Goal: Information Seeking & Learning: Find specific page/section

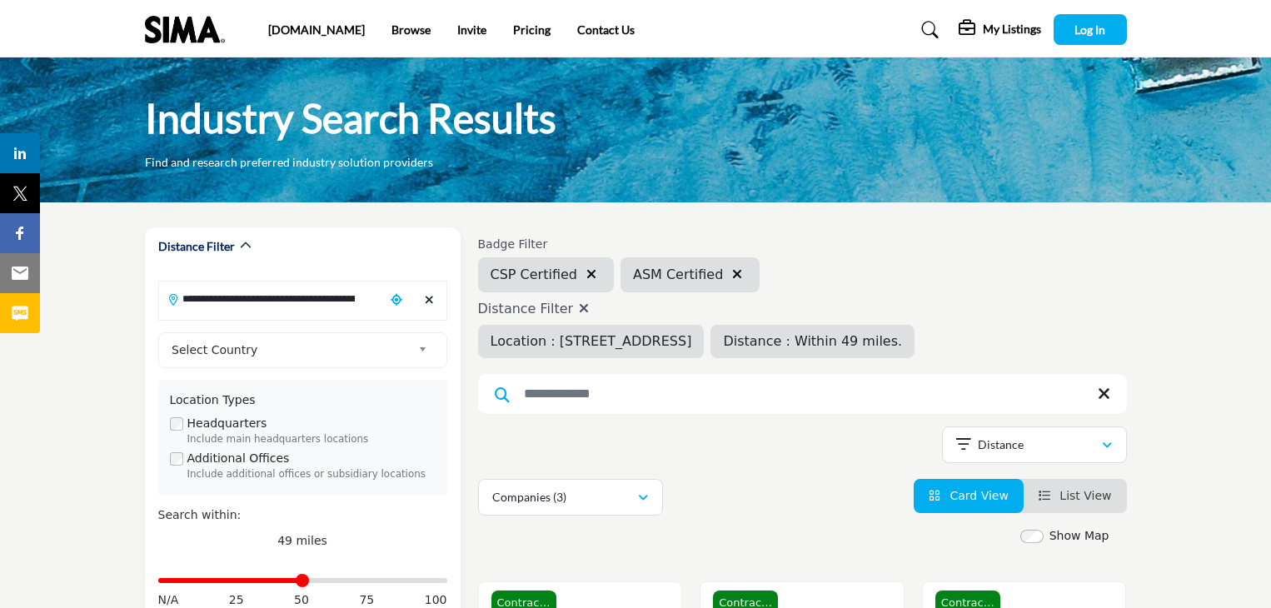
scroll to position [483, 0]
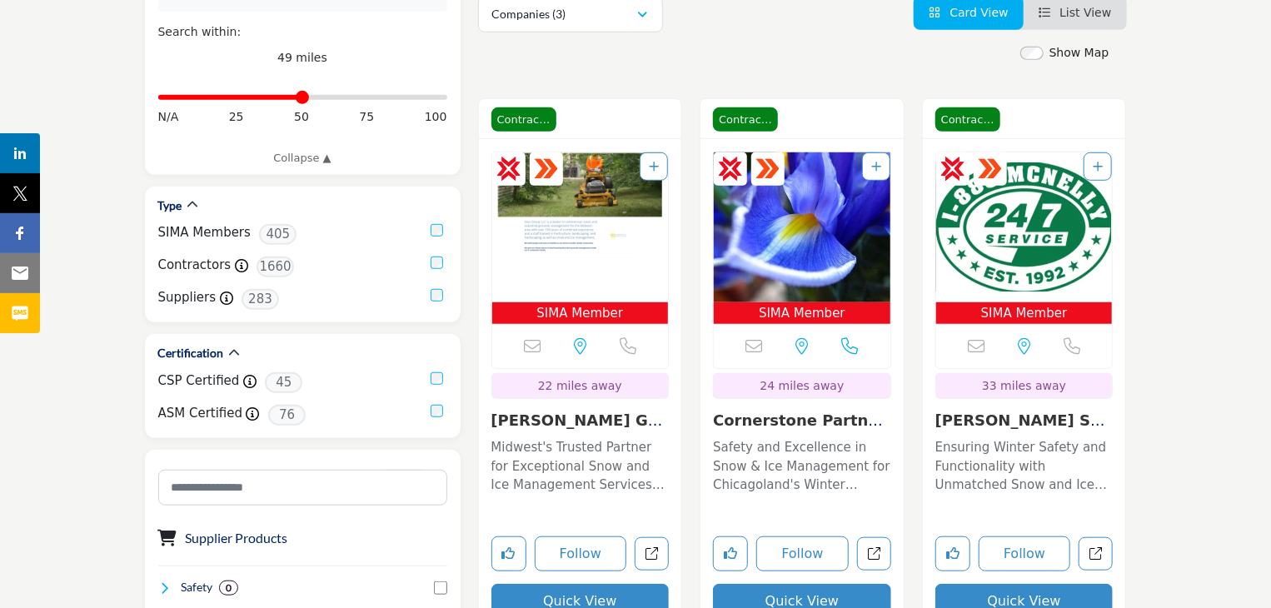
click at [1196, 312] on section "**********" at bounding box center [635, 575] width 1271 height 1713
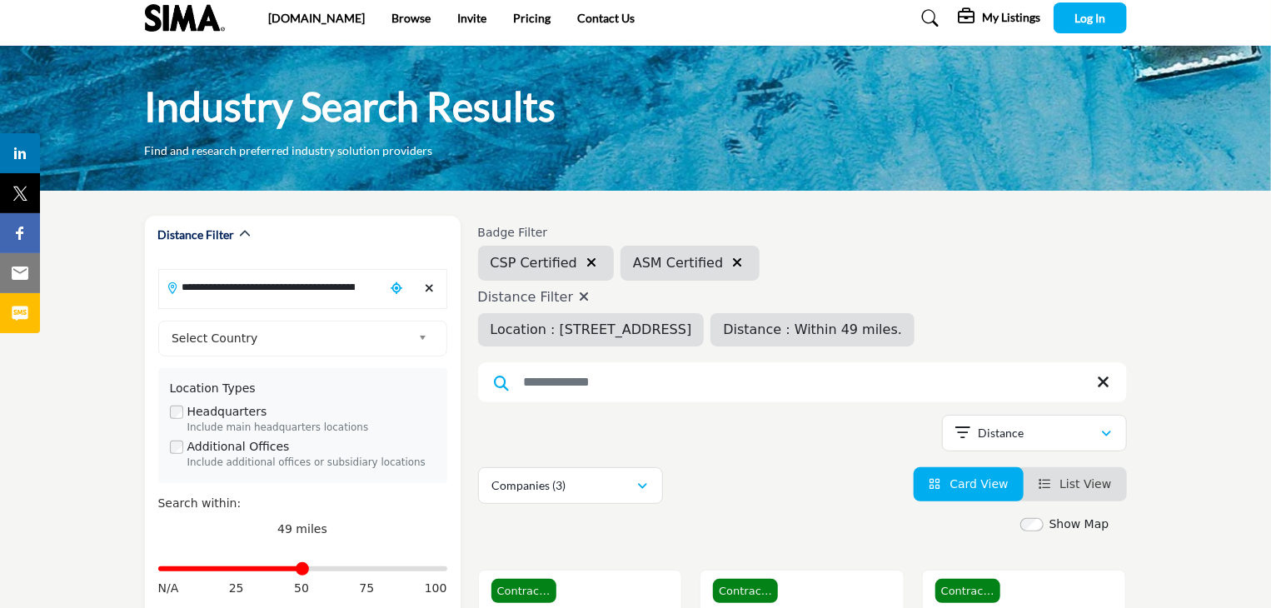
scroll to position [0, 0]
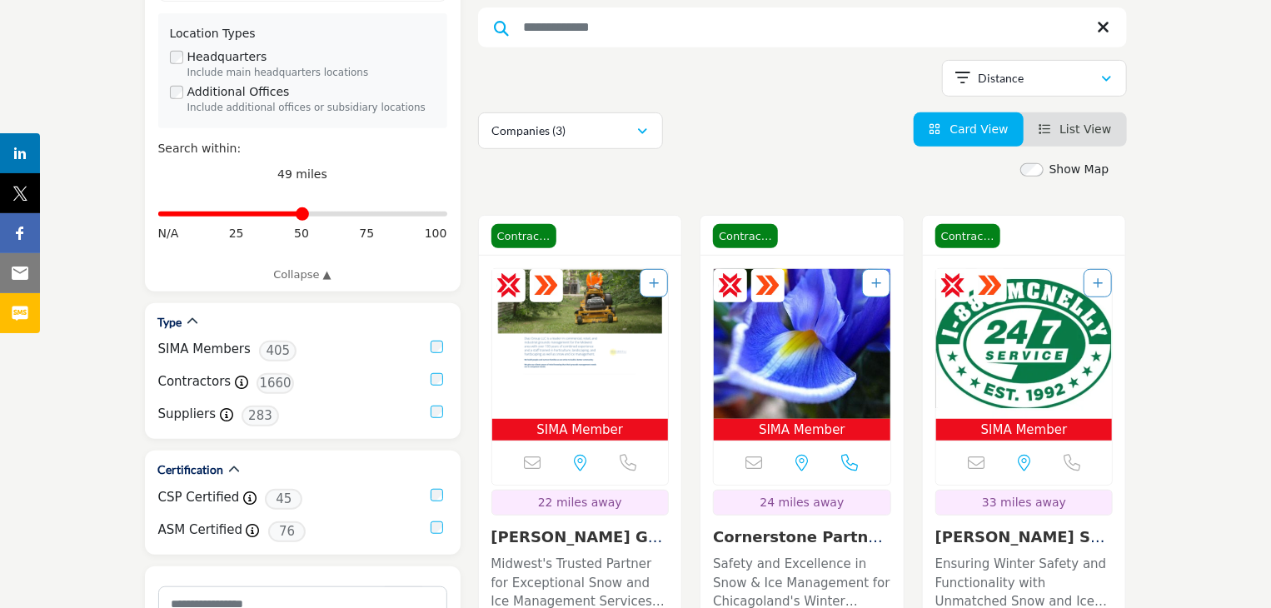
scroll to position [300, 0]
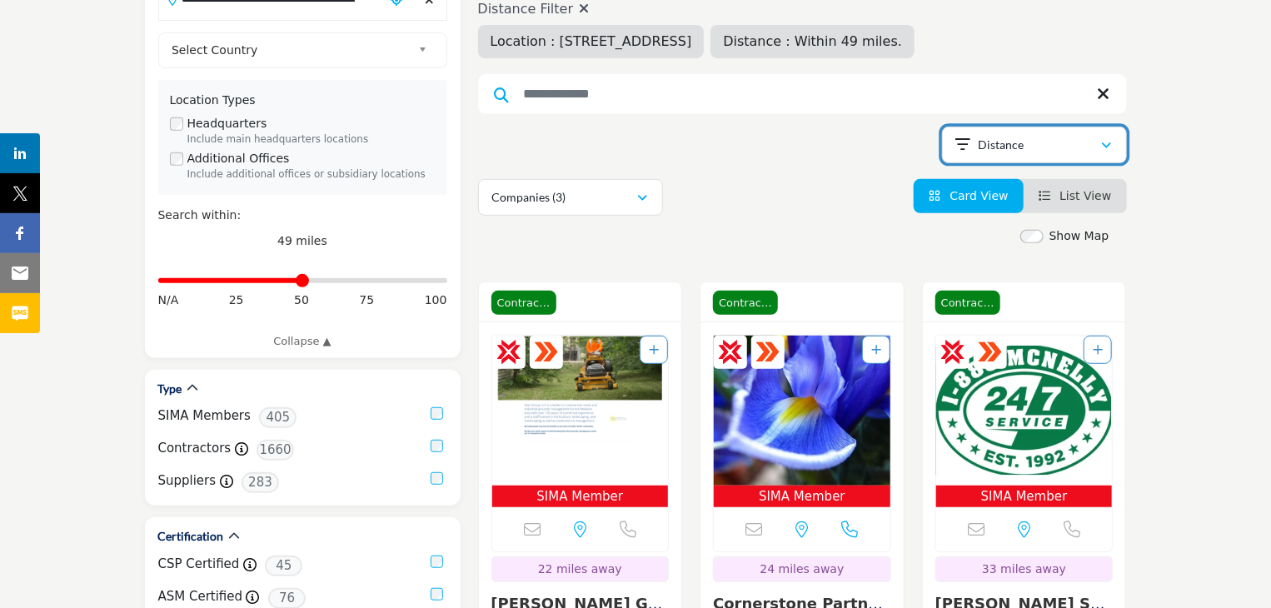
click at [1103, 146] on icon "button" at bounding box center [1107, 146] width 10 height 12
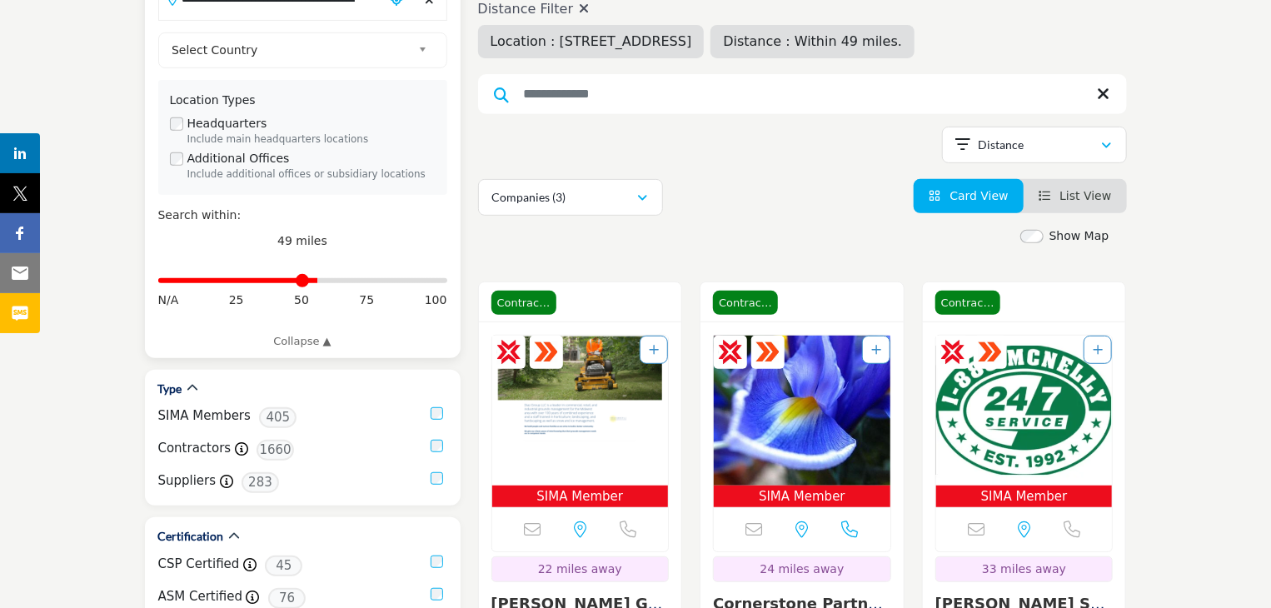
drag, startPoint x: 297, startPoint y: 279, endPoint x: 317, endPoint y: 277, distance: 20.1
click at [317, 279] on input "Distance in miles" at bounding box center [302, 280] width 289 height 3
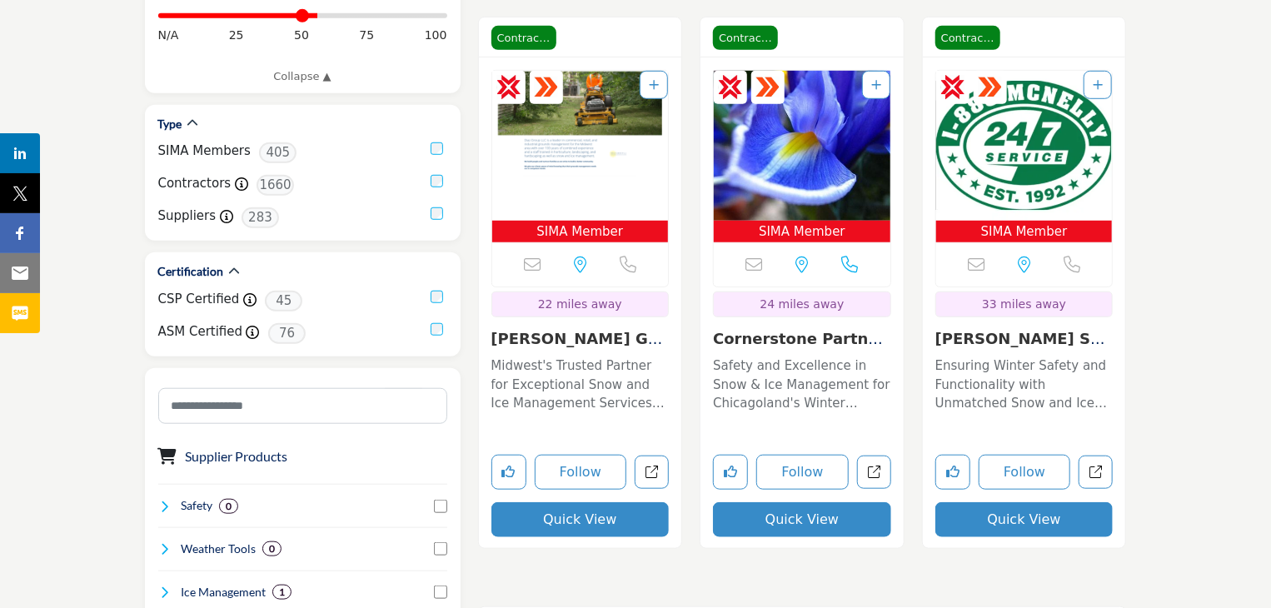
scroll to position [566, 0]
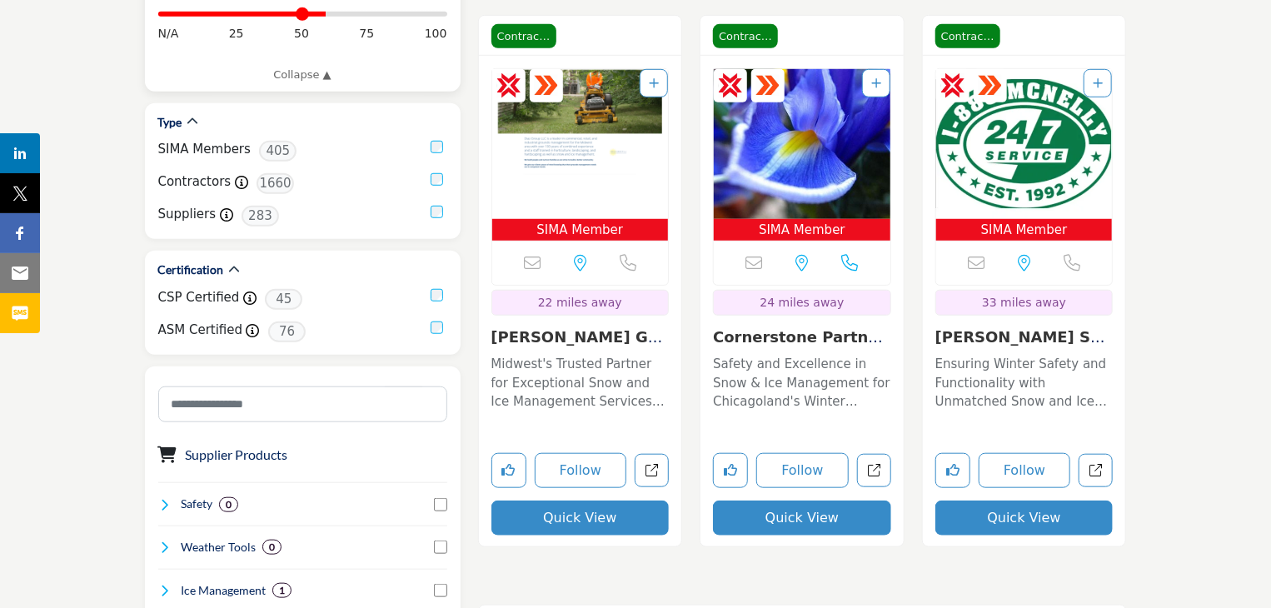
drag, startPoint x: 313, startPoint y: 14, endPoint x: 324, endPoint y: 12, distance: 11.1
click at [324, 12] on input "Distance in miles" at bounding box center [302, 13] width 289 height 3
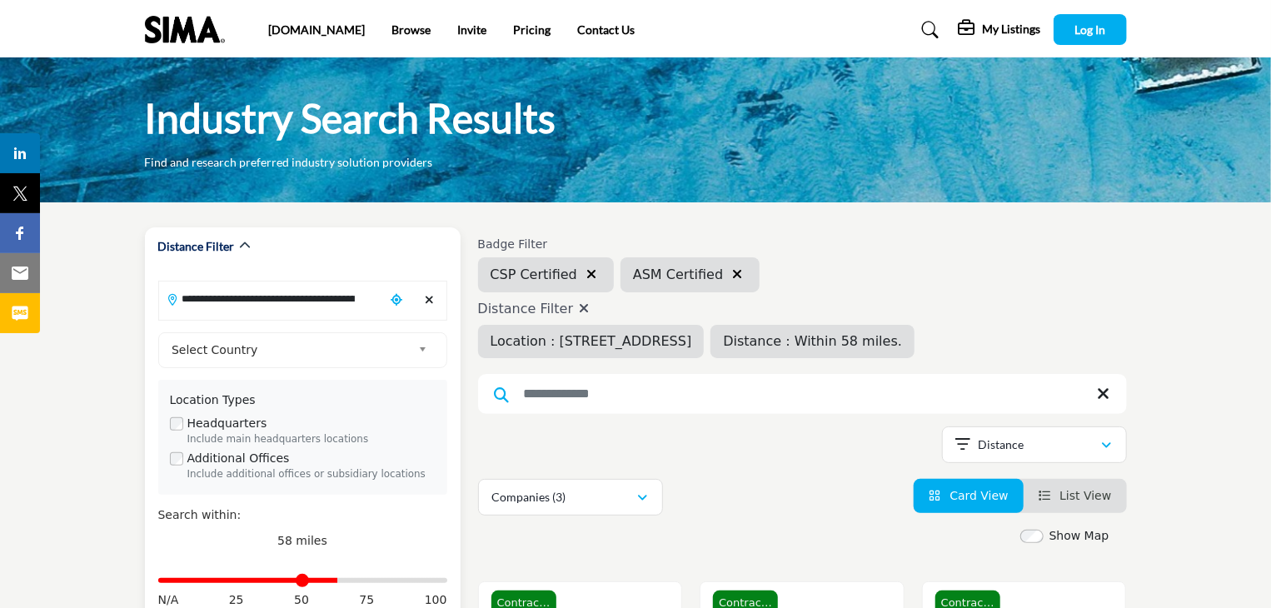
drag, startPoint x: 323, startPoint y: 574, endPoint x: 335, endPoint y: 575, distance: 11.7
click at [335, 579] on input "Distance in miles" at bounding box center [302, 580] width 289 height 3
click at [343, 579] on input "Distance in miles" at bounding box center [302, 580] width 289 height 3
drag, startPoint x: 343, startPoint y: 575, endPoint x: 352, endPoint y: 577, distance: 9.5
click at [352, 579] on input "Distance in miles" at bounding box center [302, 580] width 289 height 3
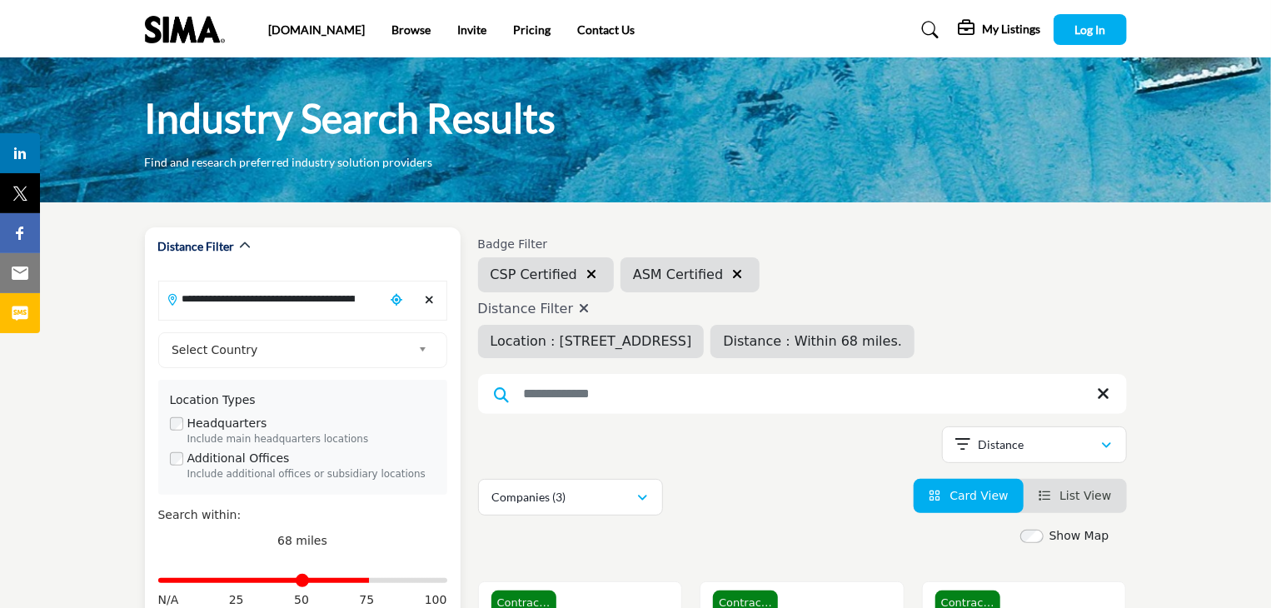
drag, startPoint x: 352, startPoint y: 577, endPoint x: 366, endPoint y: 578, distance: 14.2
click at [366, 579] on input "Distance in miles" at bounding box center [302, 580] width 289 height 3
drag, startPoint x: 366, startPoint y: 577, endPoint x: 390, endPoint y: 577, distance: 24.2
click at [390, 579] on input "Distance in miles" at bounding box center [302, 580] width 289 height 3
drag, startPoint x: 390, startPoint y: 577, endPoint x: 440, endPoint y: 576, distance: 50.0
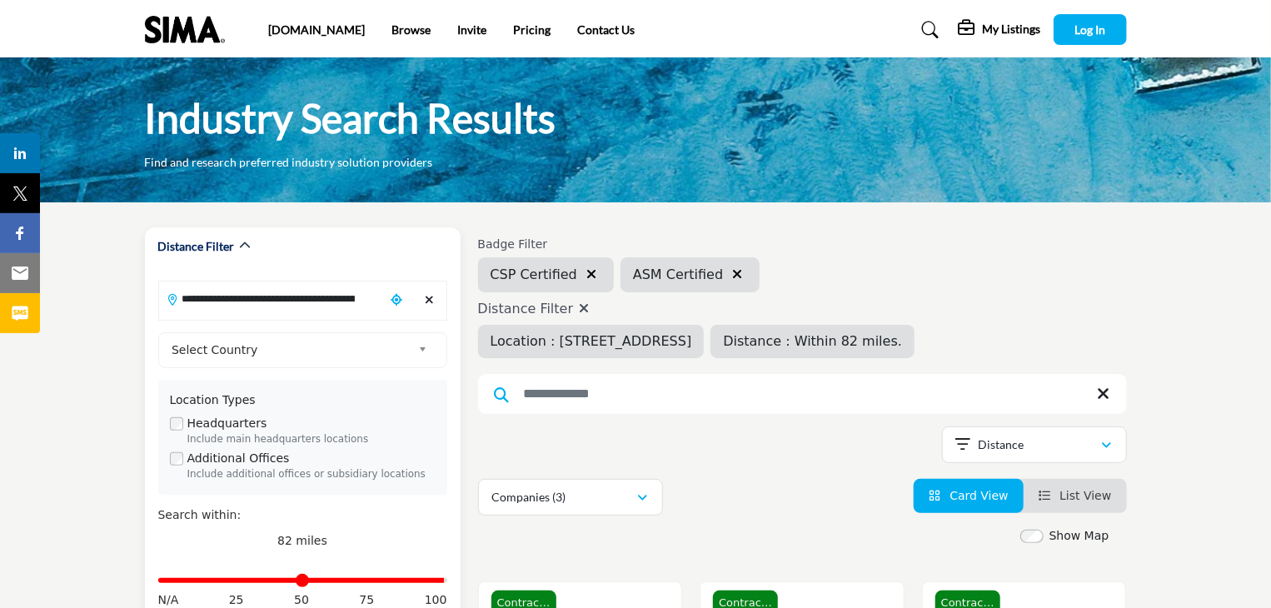
type input "***"
click at [440, 579] on input "Distance in miles" at bounding box center [302, 580] width 289 height 3
click at [833, 435] on div "**********" at bounding box center [802, 447] width 649 height 42
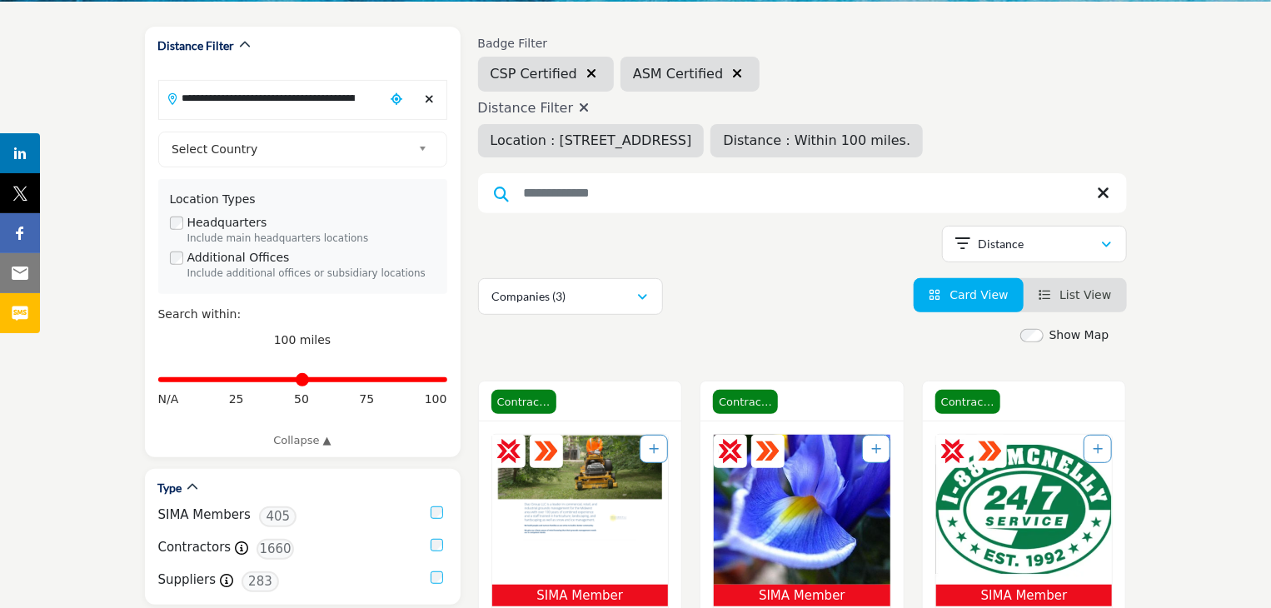
scroll to position [200, 0]
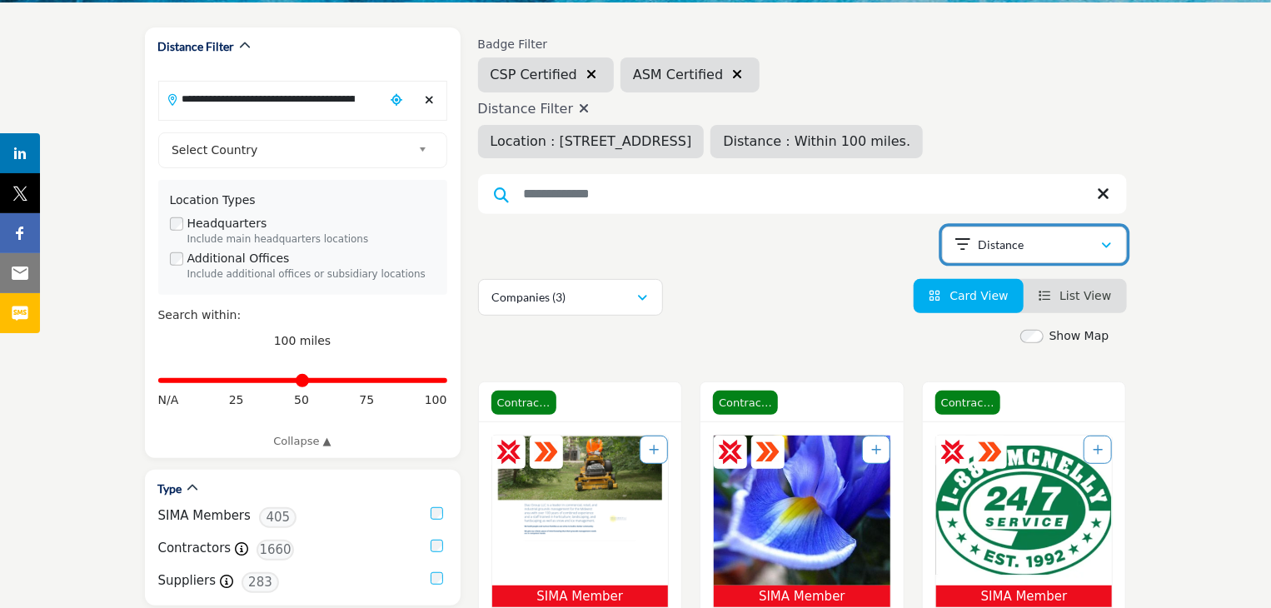
click at [1099, 235] on div "Distance" at bounding box center [1028, 245] width 145 height 20
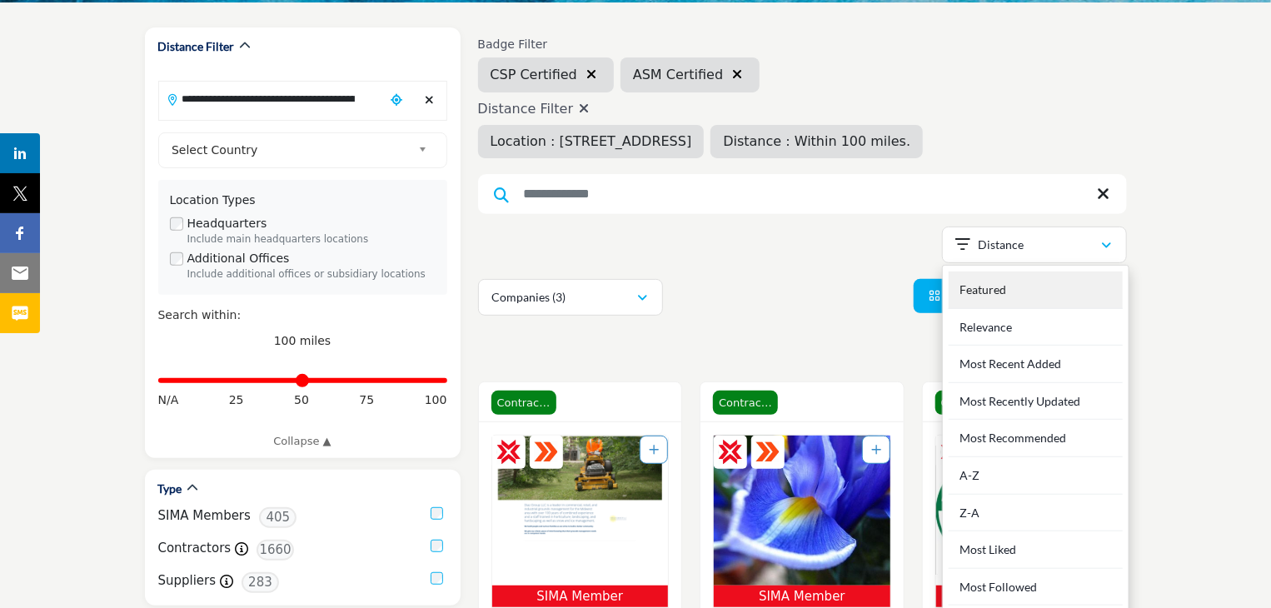
click at [1096, 277] on div "Featured" at bounding box center [1036, 290] width 174 height 37
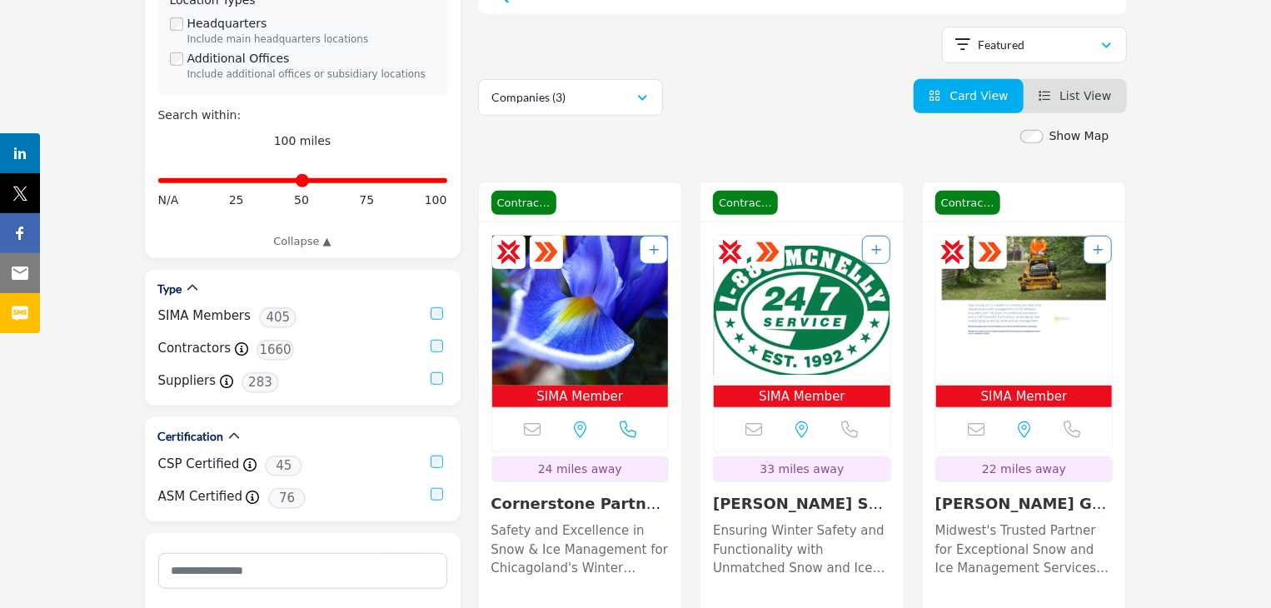
scroll to position [366, 0]
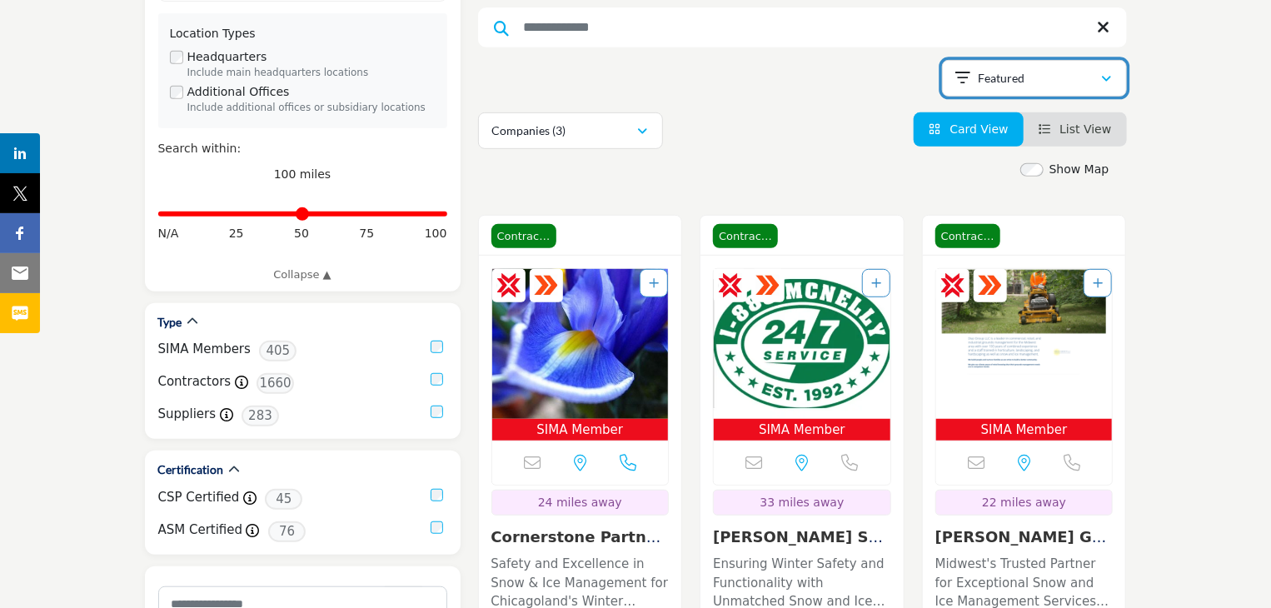
click at [1090, 82] on div "Featured" at bounding box center [1028, 78] width 145 height 20
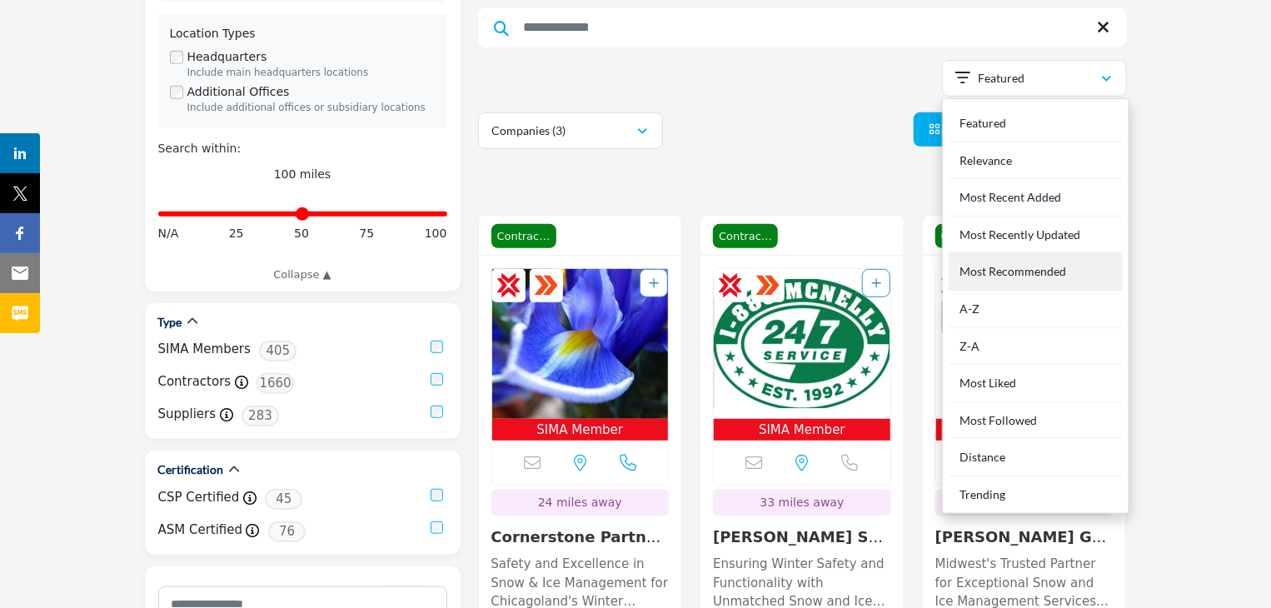
click at [1060, 273] on Recommended "Most Recommended" at bounding box center [1036, 271] width 174 height 37
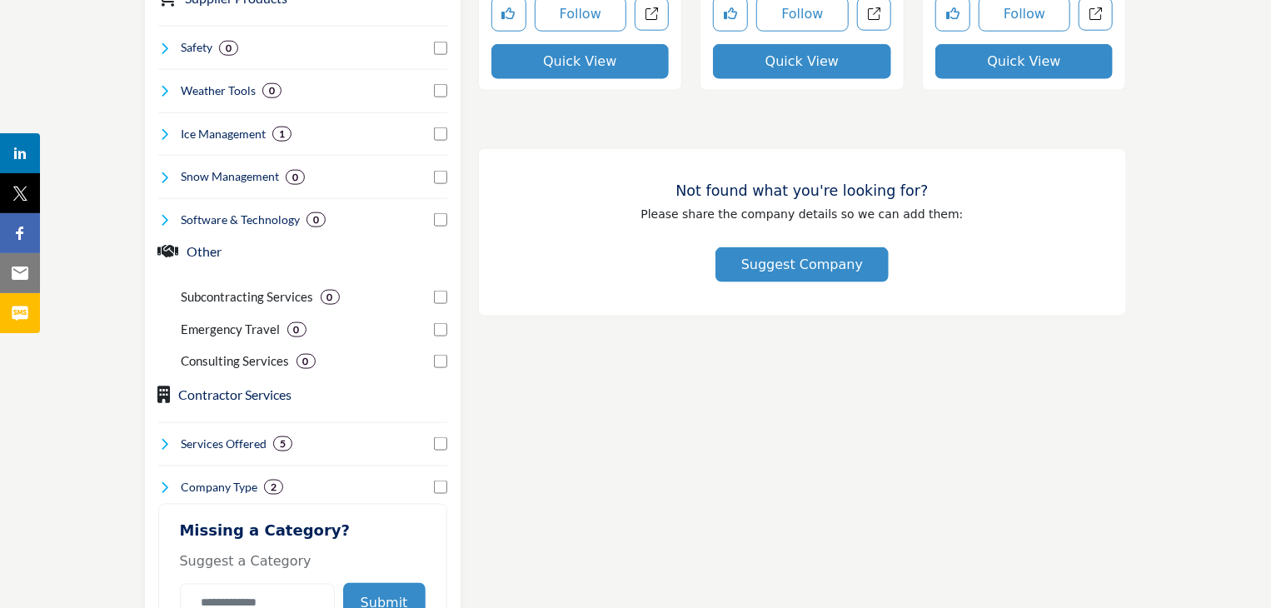
scroll to position [1066, 0]
